Goal: Register for event/course

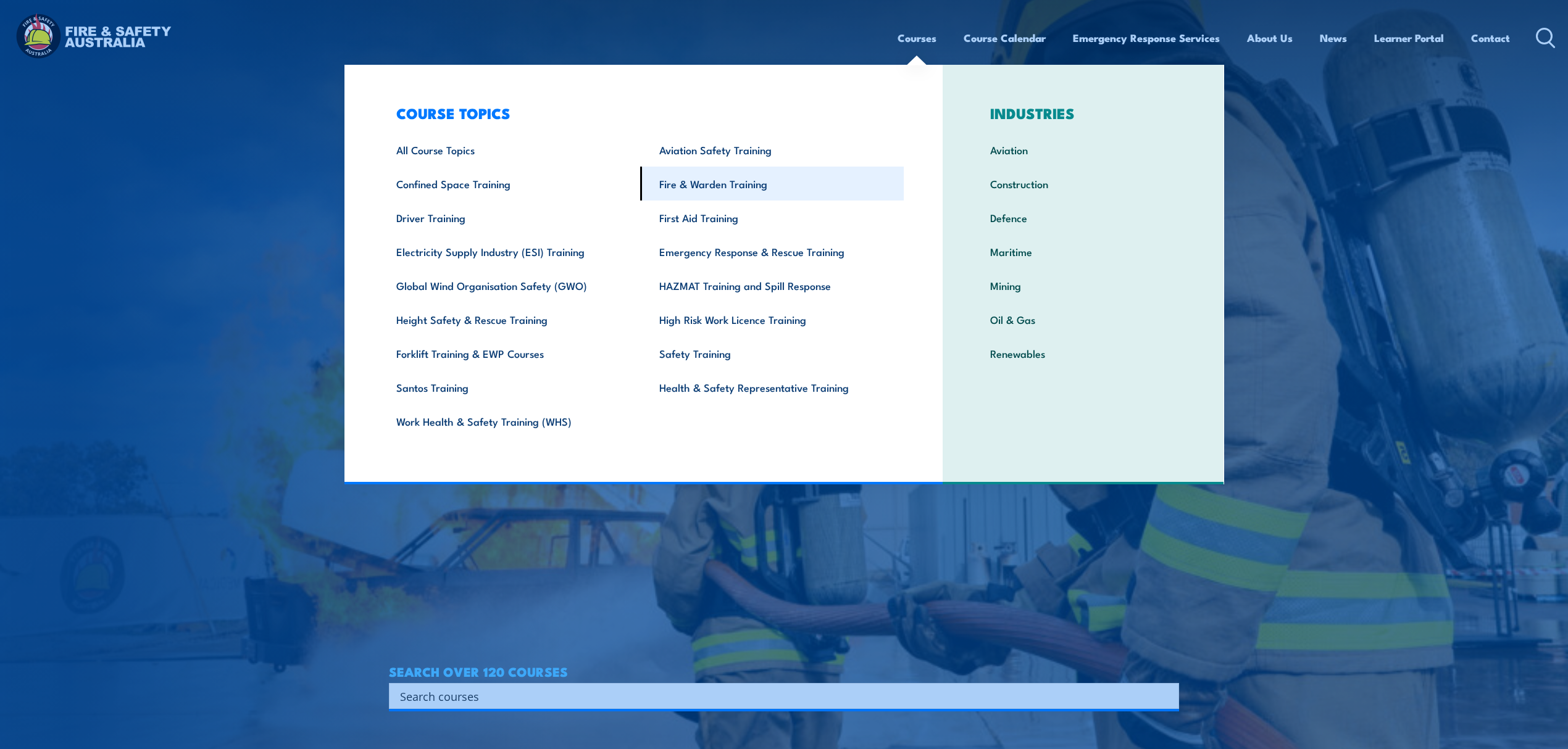
drag, startPoint x: 0, startPoint y: 0, endPoint x: 736, endPoint y: 186, distance: 759.1
click at [736, 186] on link "Fire & Warden Training" at bounding box center [772, 183] width 264 height 34
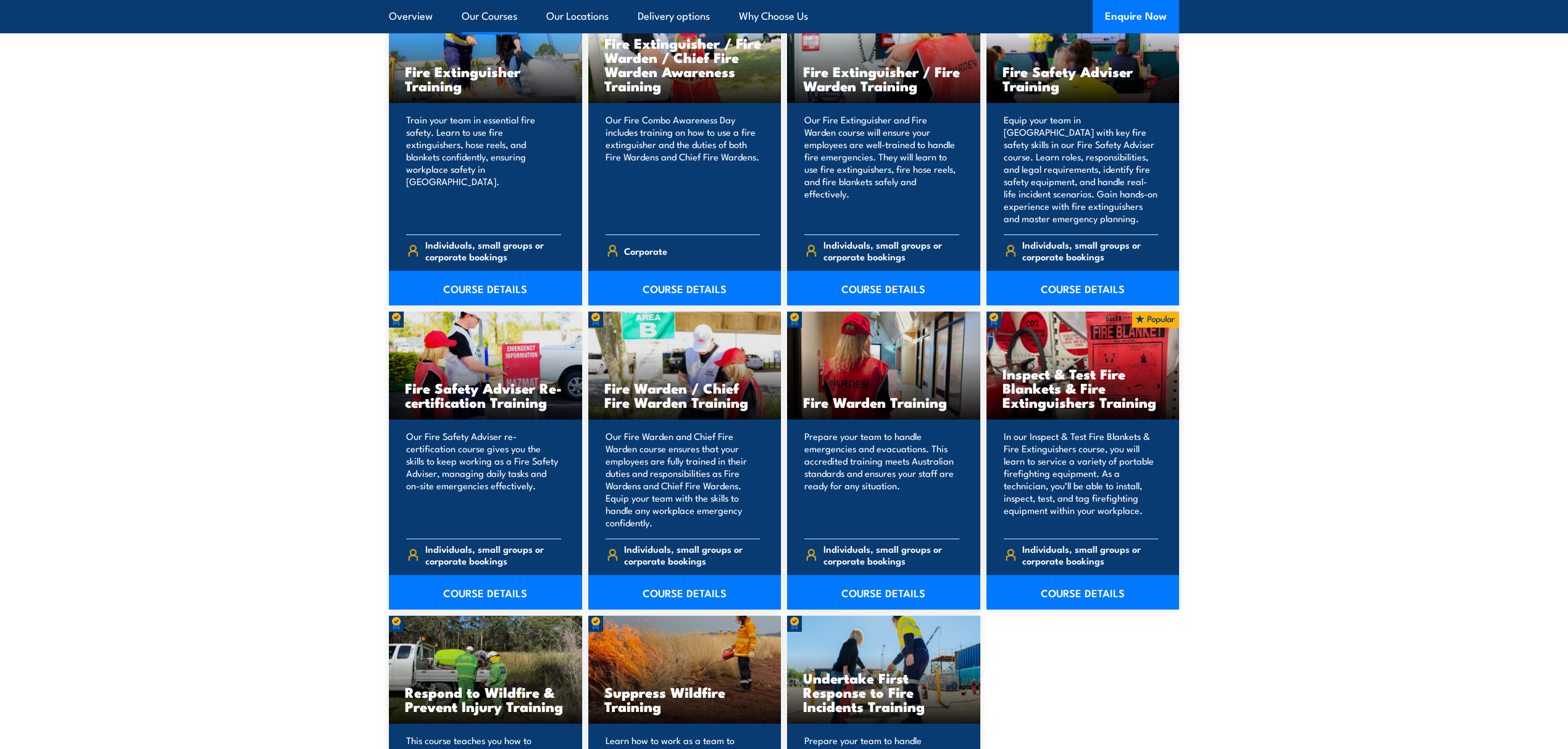
scroll to position [1399, 0]
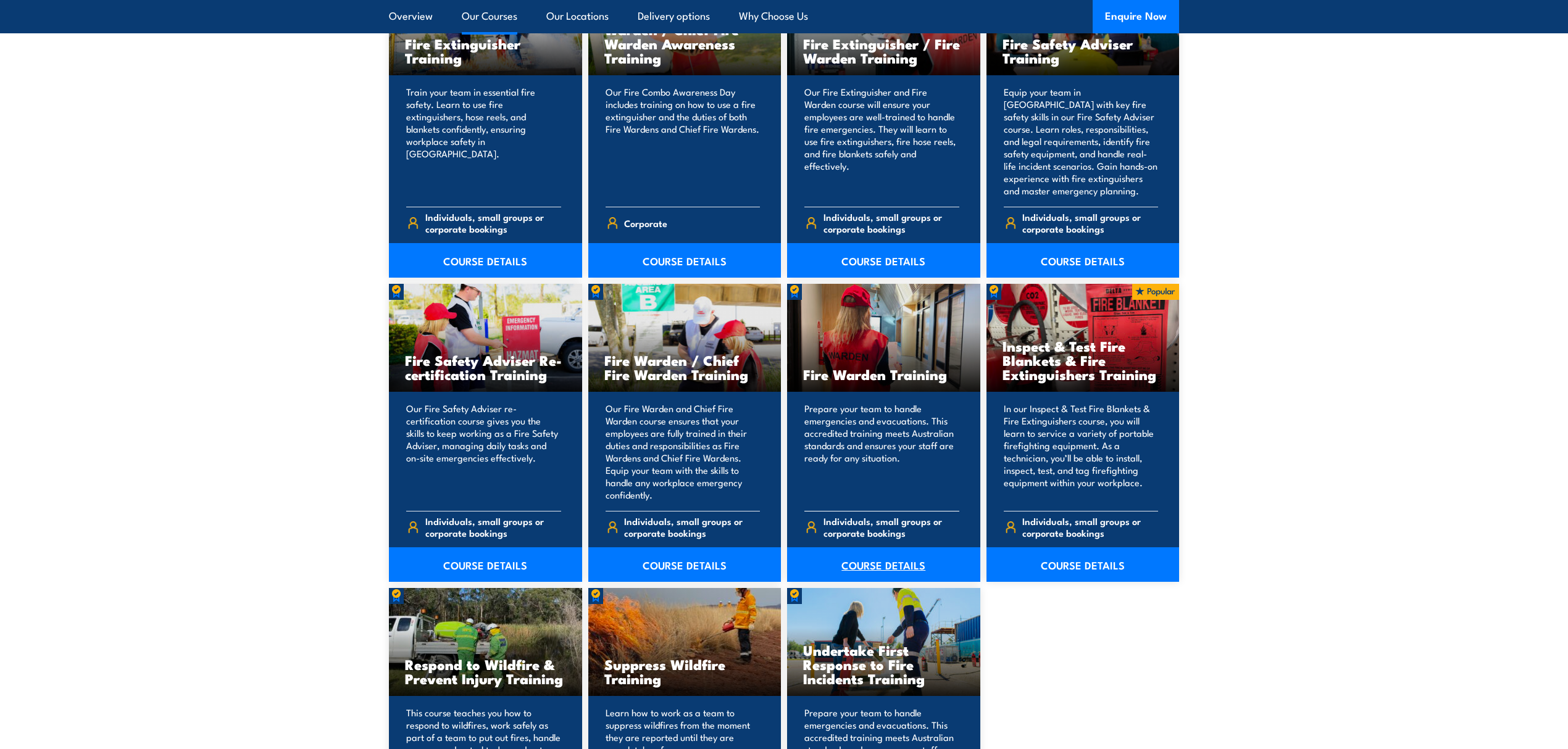
click at [924, 567] on link "COURSE DETAILS" at bounding box center [884, 565] width 194 height 35
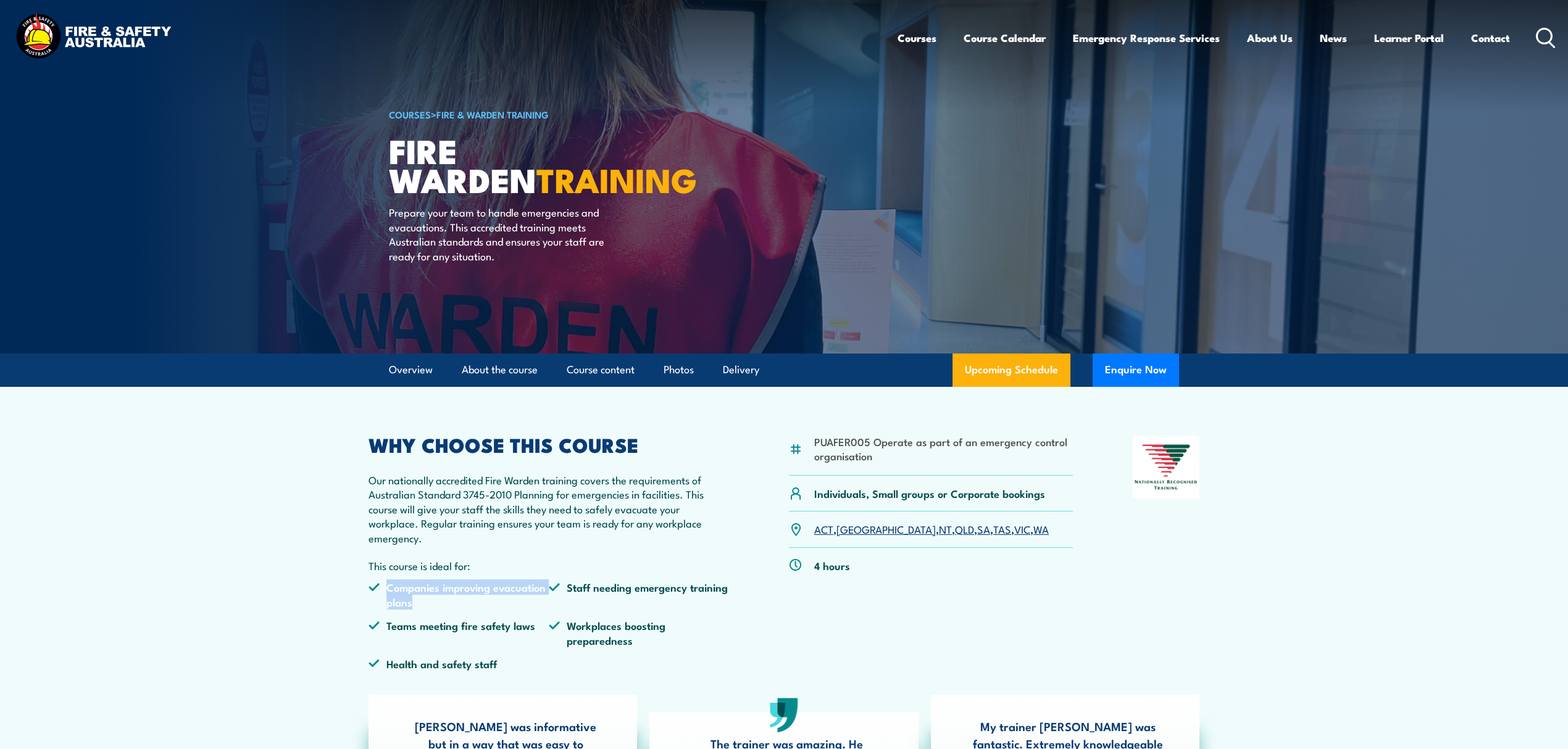
drag, startPoint x: 386, startPoint y: 586, endPoint x: 419, endPoint y: 600, distance: 35.8
click at [419, 600] on li "Companies improving evacuation plans" at bounding box center [458, 595] width 180 height 29
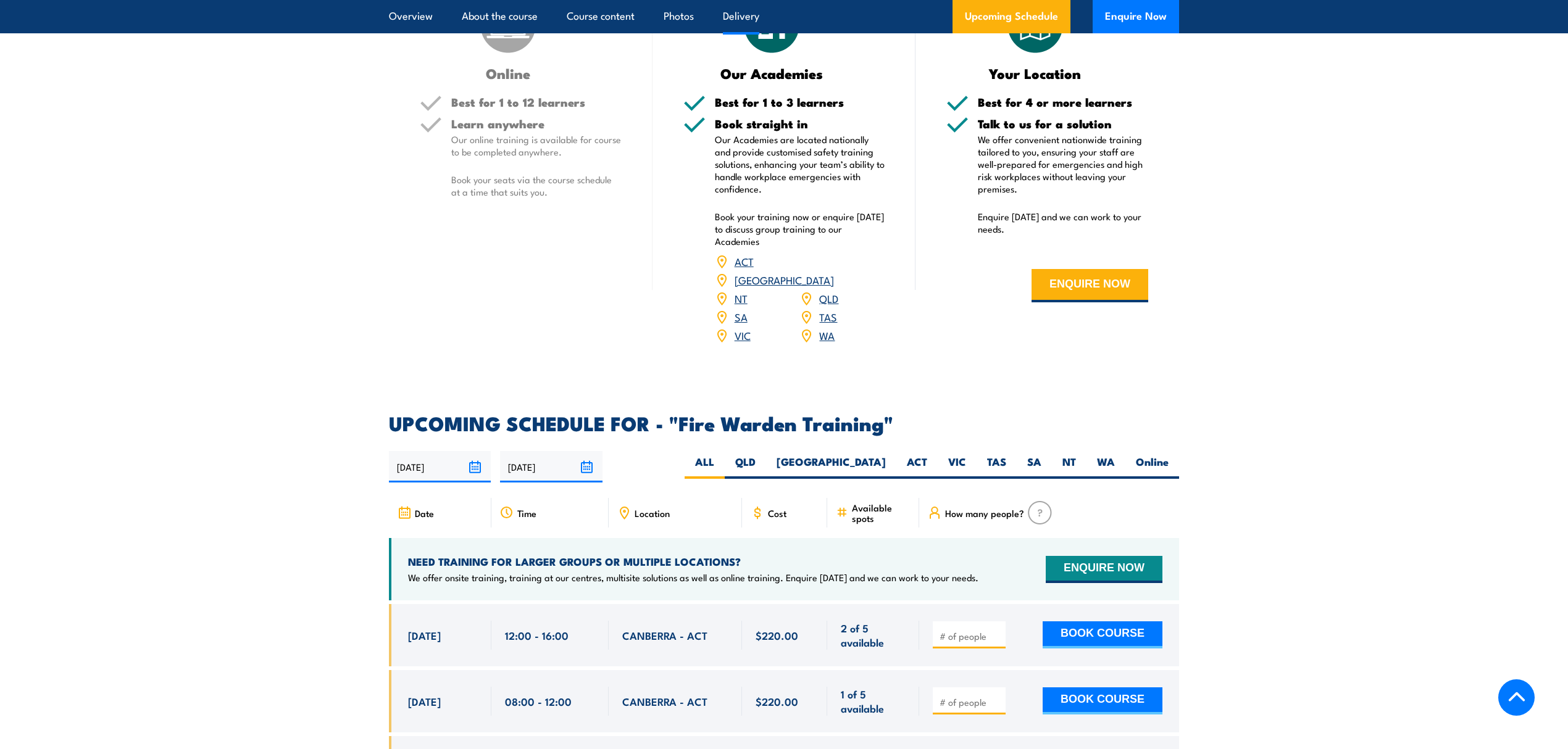
scroll to position [1810, 0]
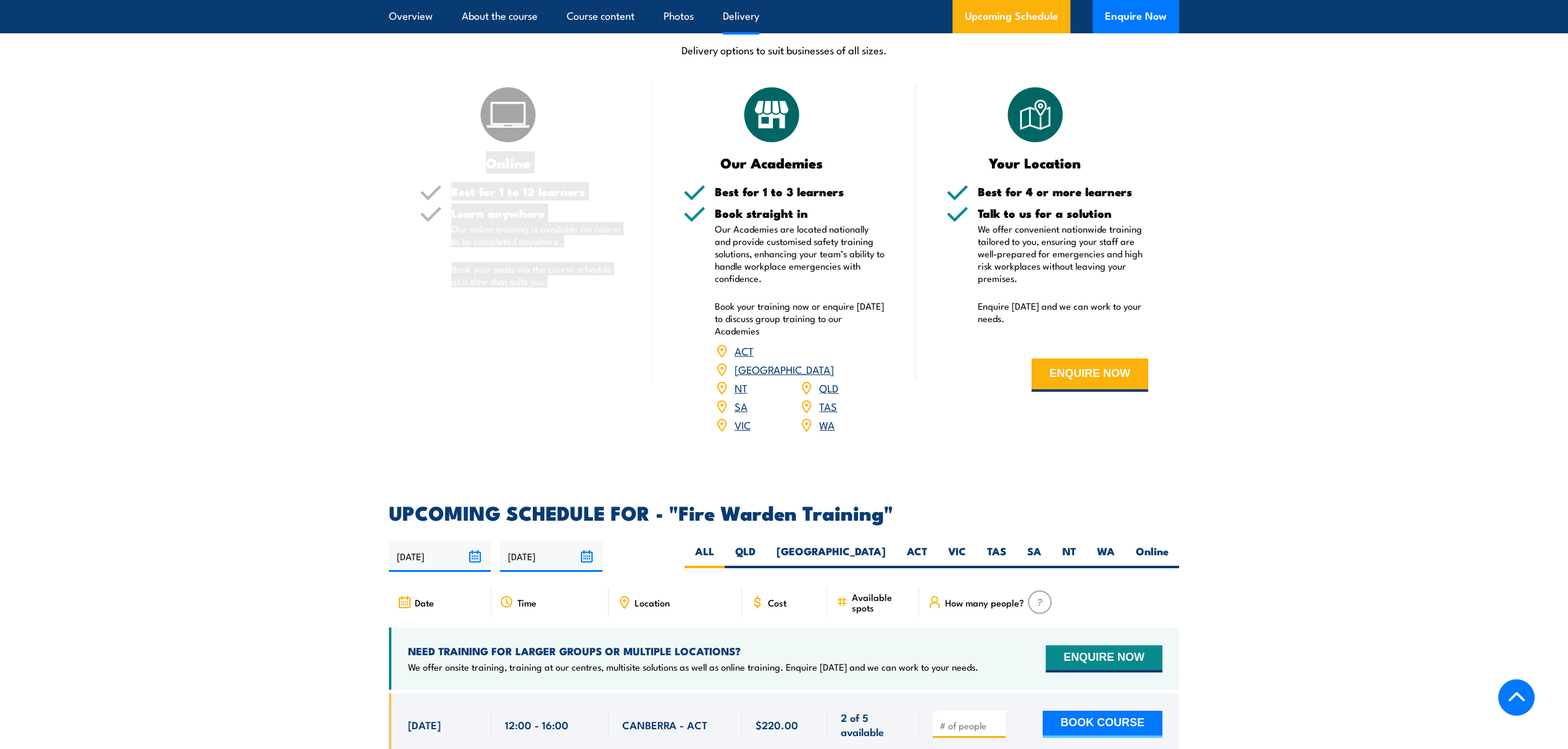
drag, startPoint x: 472, startPoint y: 99, endPoint x: 600, endPoint y: 286, distance: 226.6
click at [600, 286] on div "Online Best for 1 to 12 learners Learn anywhere Our online training is availabl…" at bounding box center [521, 266] width 264 height 366
click at [600, 290] on div "Learn anywhere Our online training is available for course to be completed anyw…" at bounding box center [537, 258] width 170 height 101
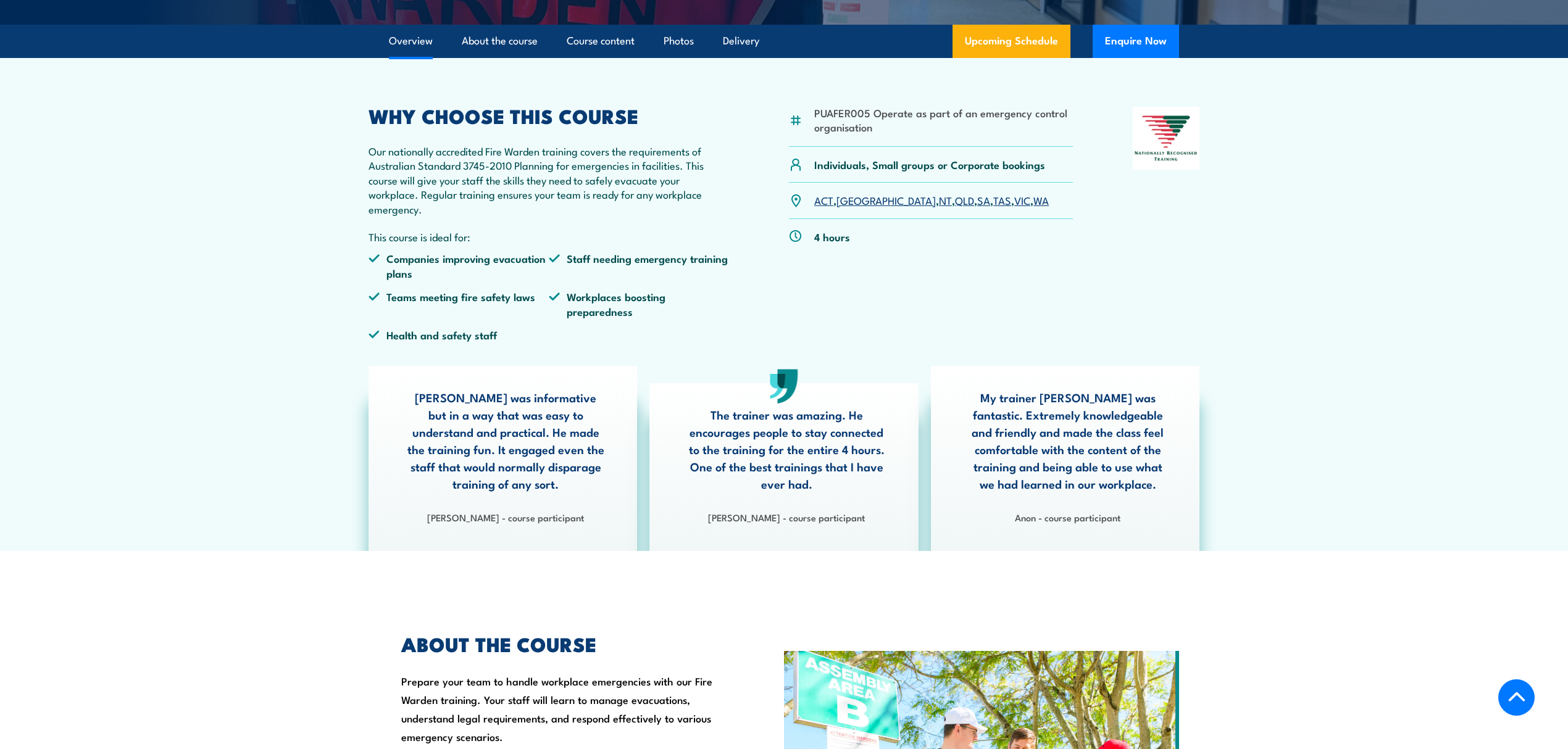
scroll to position [247, 0]
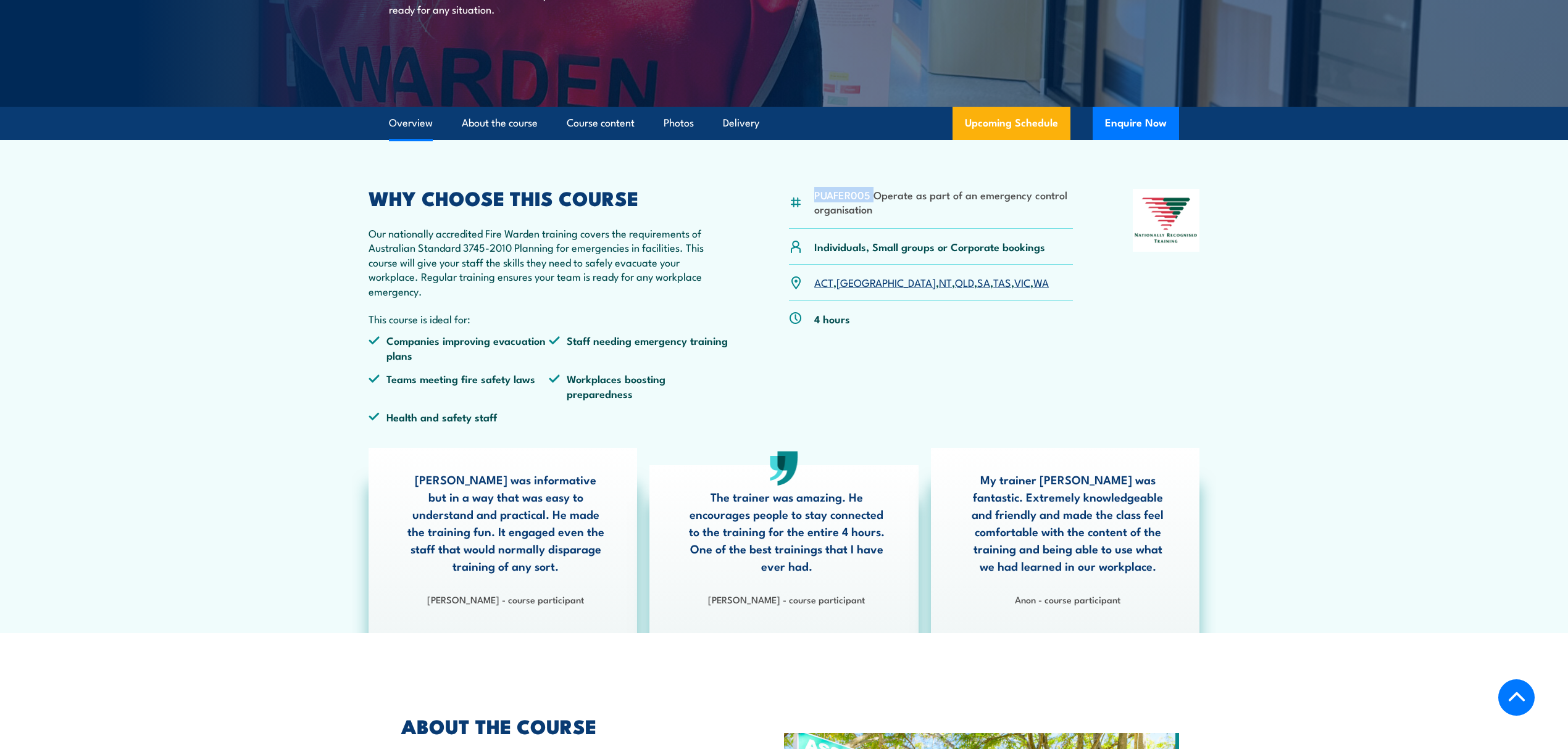
drag, startPoint x: 813, startPoint y: 194, endPoint x: 872, endPoint y: 189, distance: 59.2
click at [872, 189] on li "PUAFER005 Operate as part of an emergency control organisation" at bounding box center [943, 202] width 259 height 29
click at [894, 199] on li "PUAFER005 Operate as part of an emergency control organisation" at bounding box center [943, 202] width 259 height 29
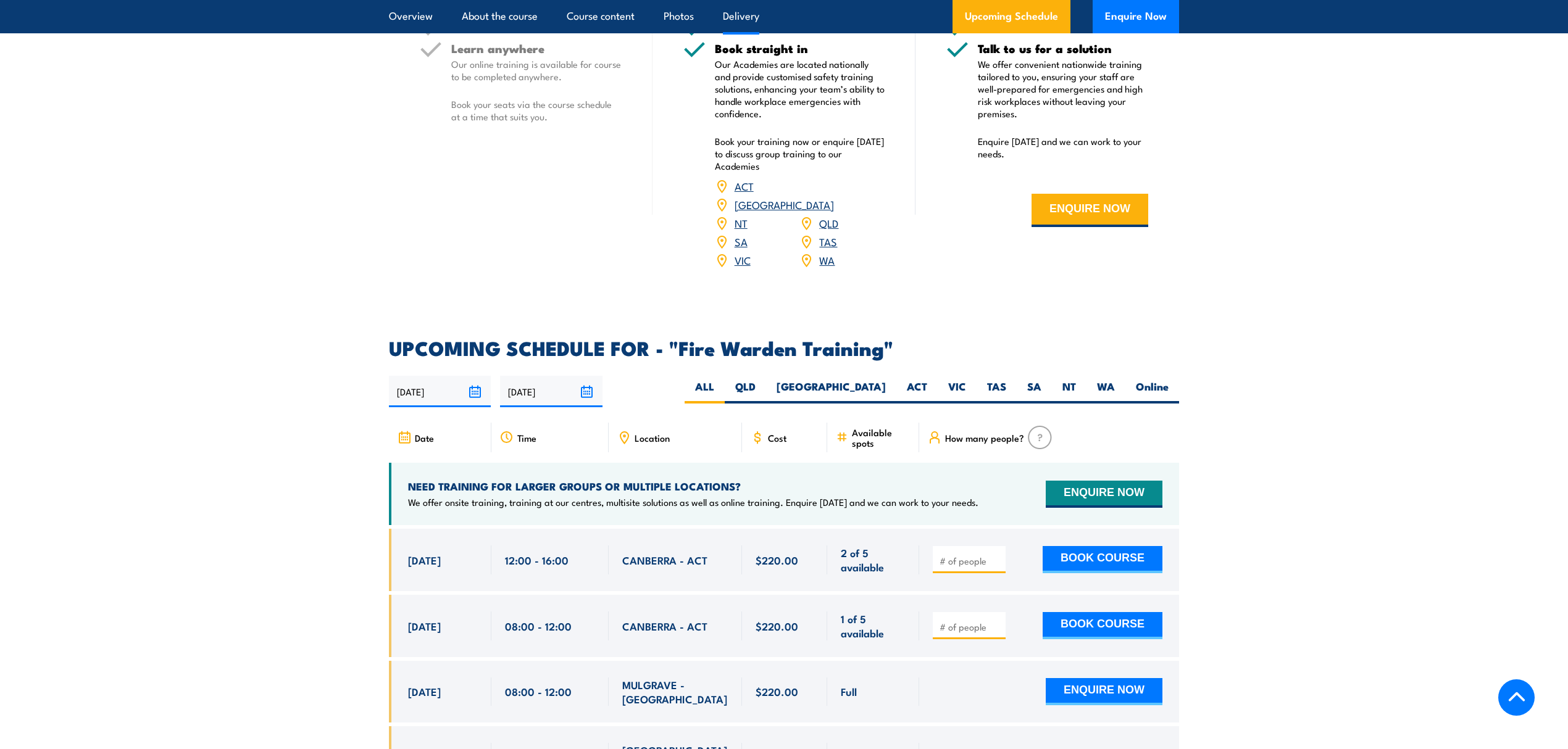
scroll to position [2057, 0]
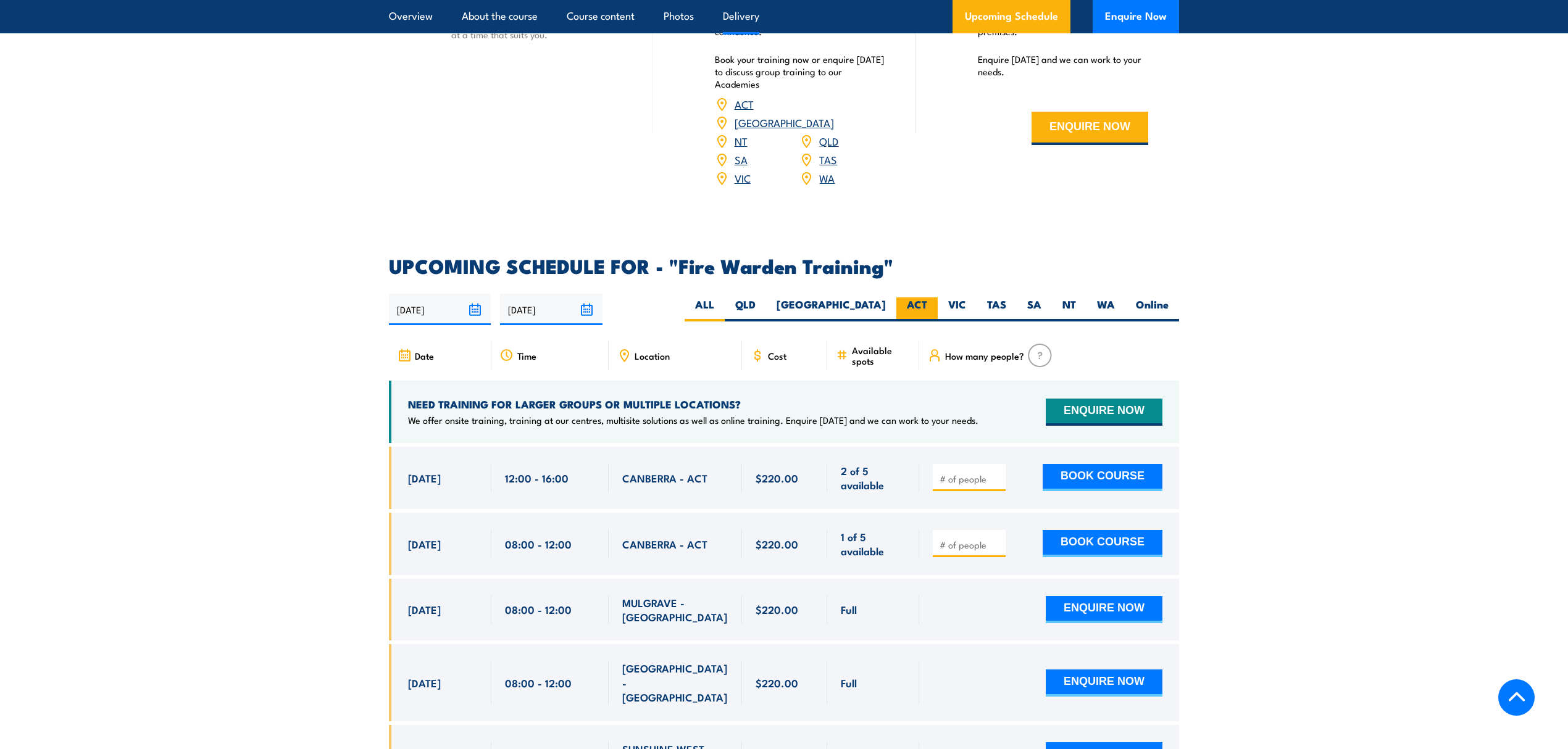
click at [928, 297] on label "ACT" at bounding box center [917, 310] width 41 height 24
click at [928, 297] on input "ACT" at bounding box center [931, 301] width 8 height 8
radio input "true"
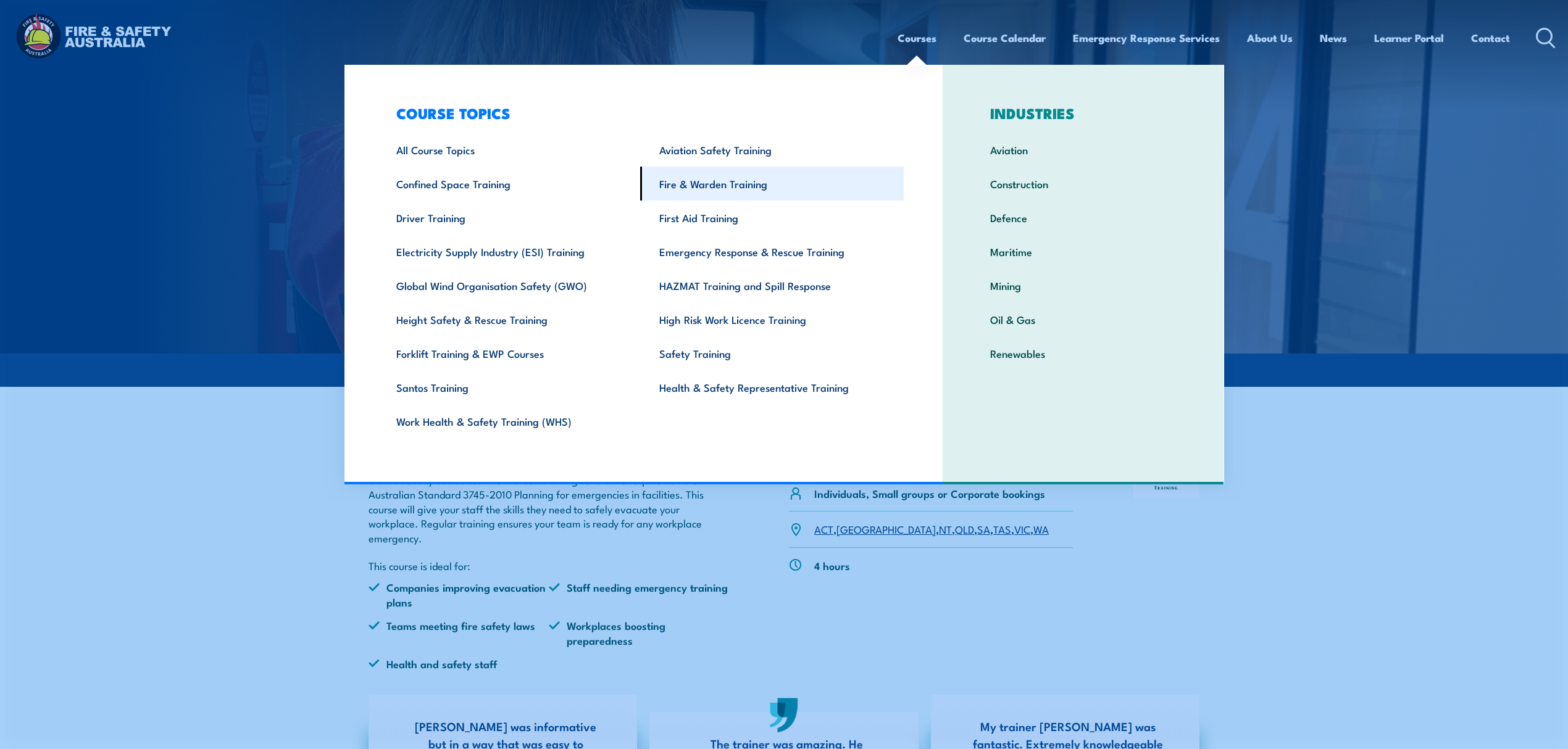
click at [782, 185] on link "Fire & Warden Training" at bounding box center [772, 183] width 264 height 34
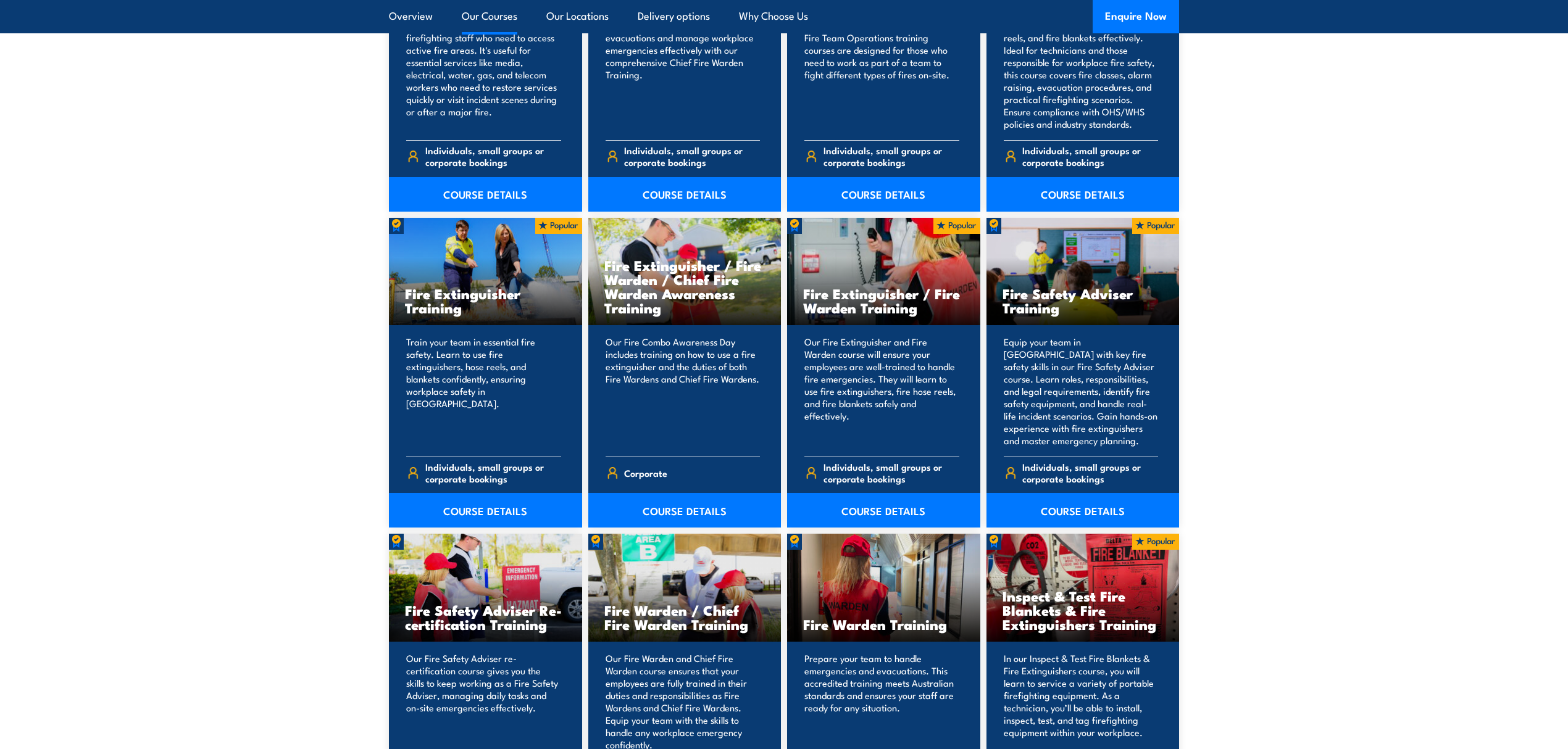
scroll to position [1234, 0]
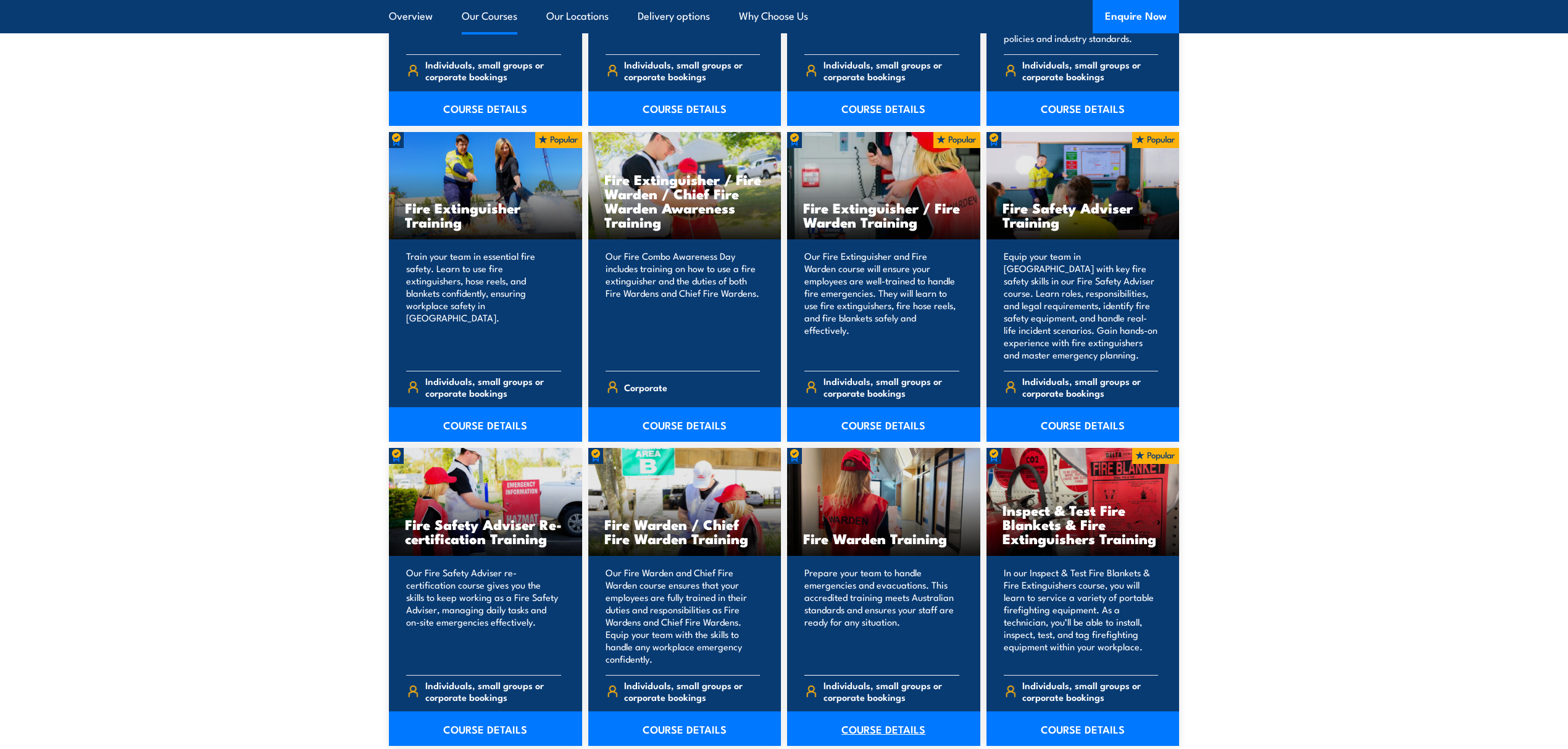
click at [875, 733] on link "COURSE DETAILS" at bounding box center [884, 728] width 194 height 35
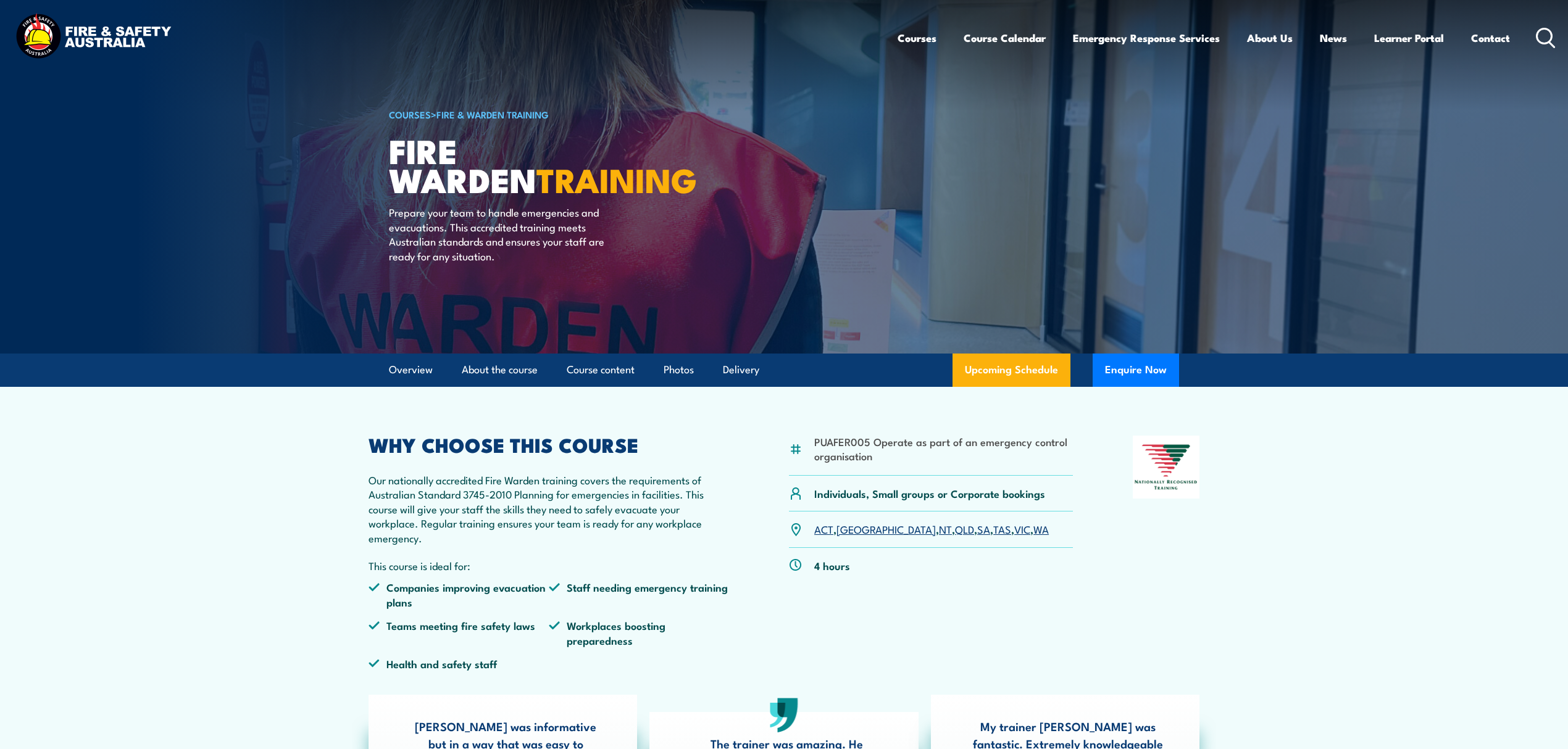
click at [821, 527] on link "ACT" at bounding box center [824, 529] width 19 height 15
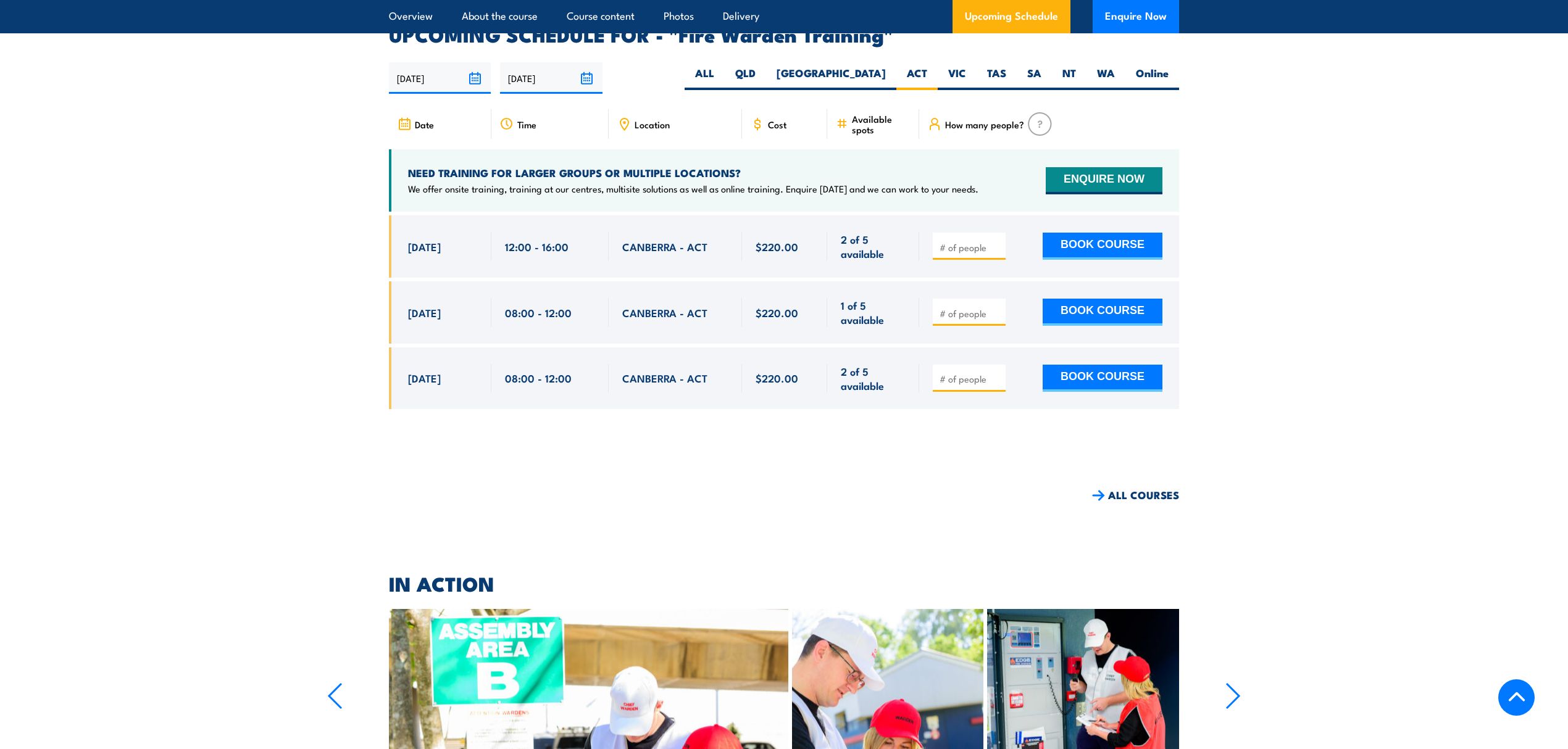
scroll to position [2296, 0]
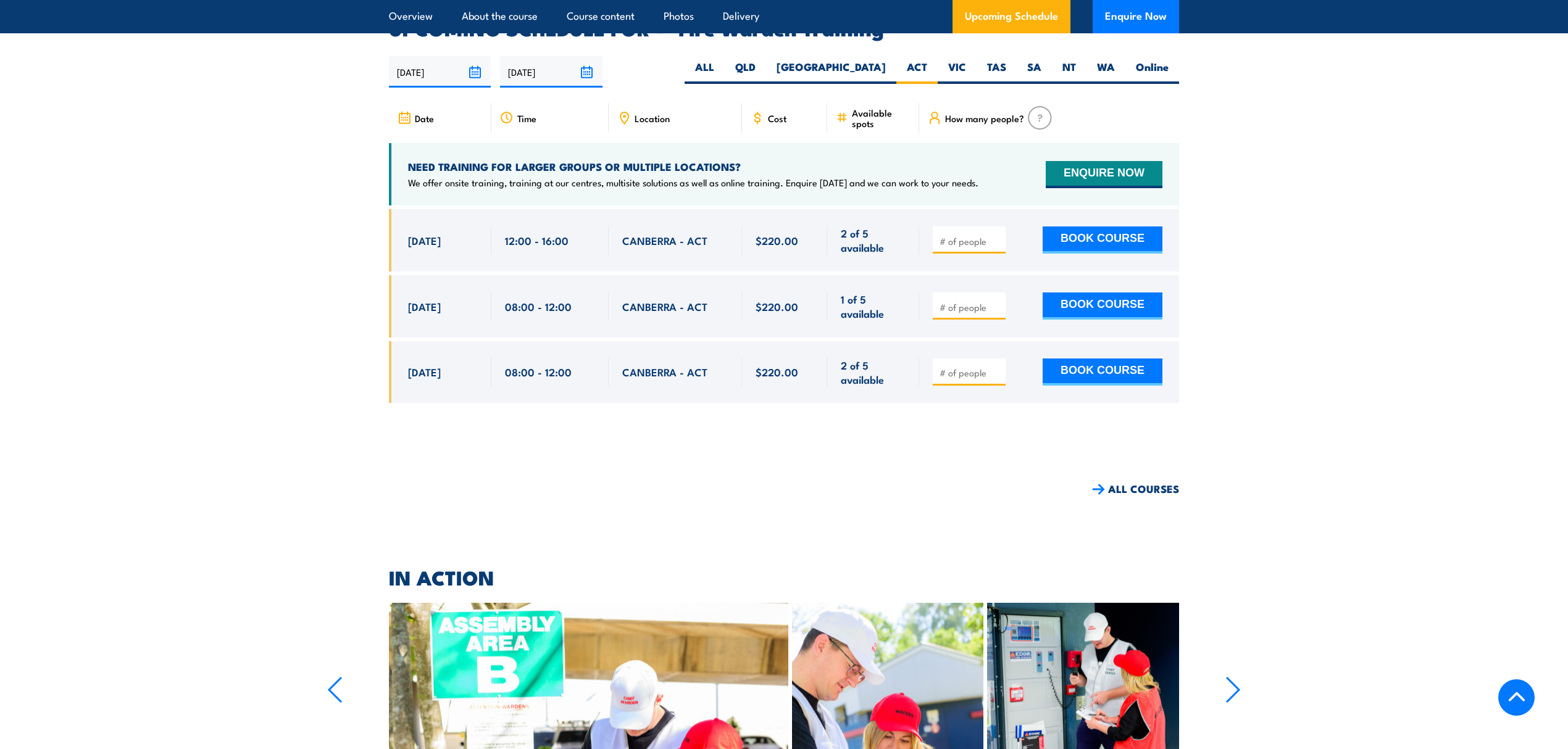
drag, startPoint x: 410, startPoint y: 219, endPoint x: 474, endPoint y: 223, distance: 64.1
click at [474, 226] on div "[DATE]" at bounding box center [442, 240] width 70 height 29
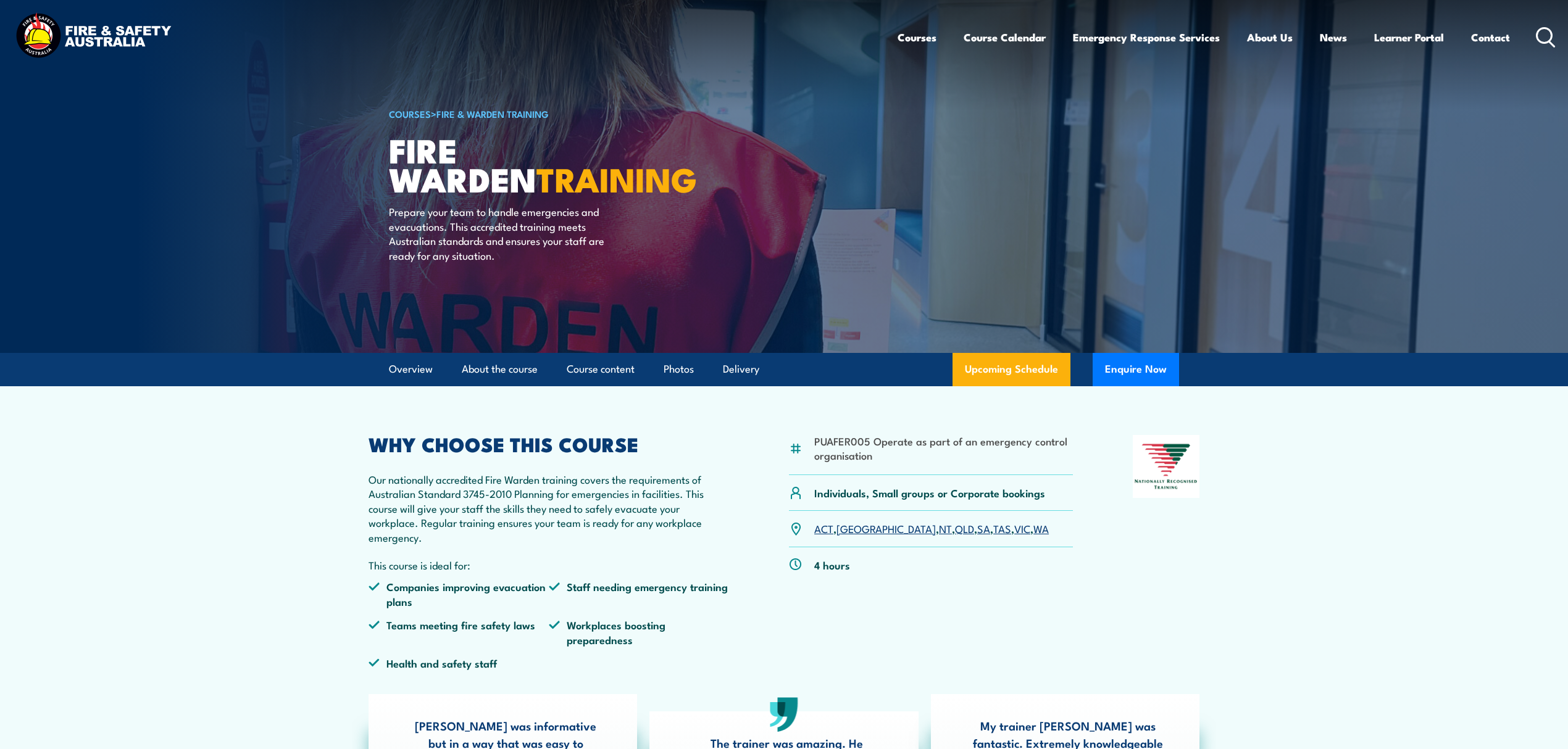
scroll to position [0, 0]
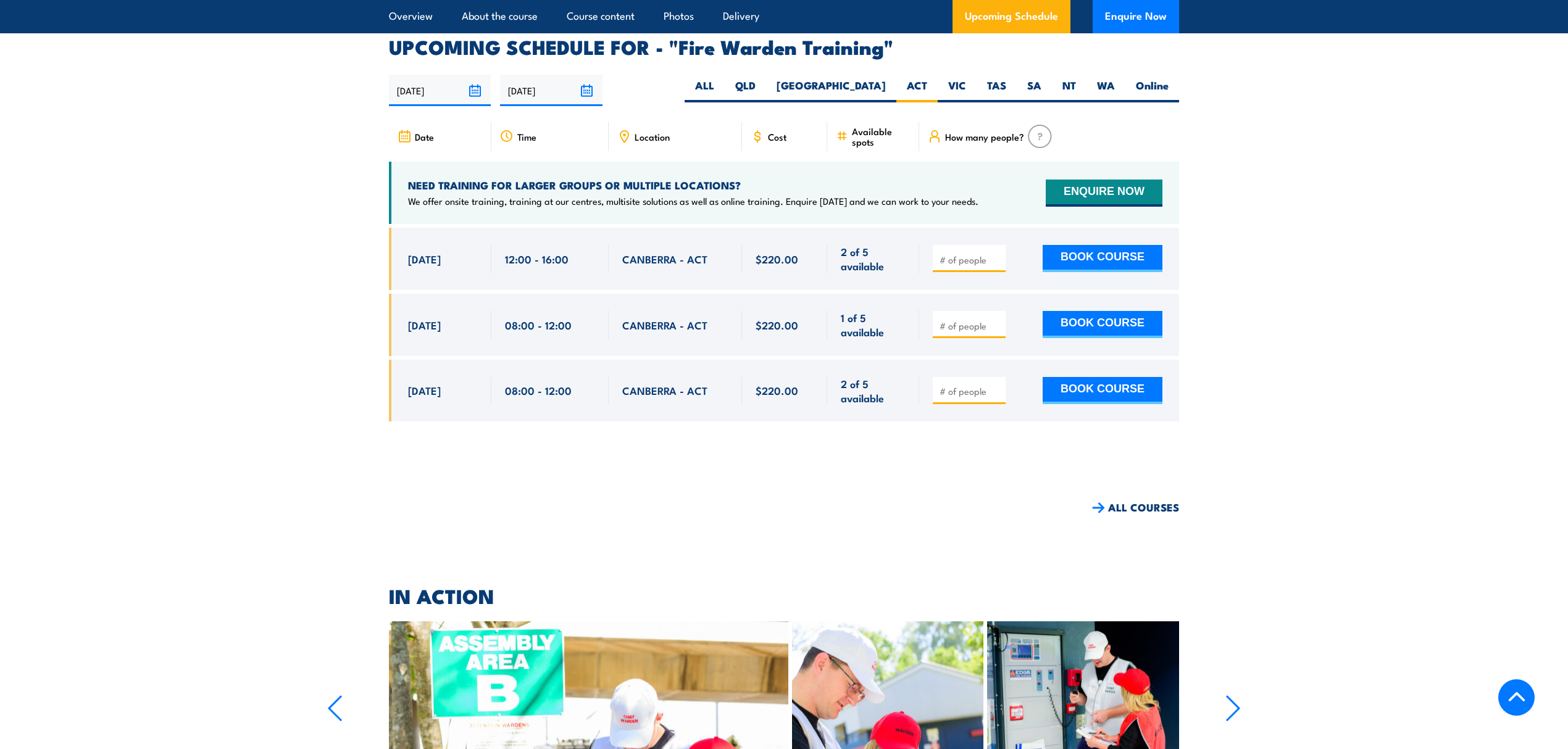
scroll to position [2296, 0]
